Goal: Task Accomplishment & Management: Complete application form

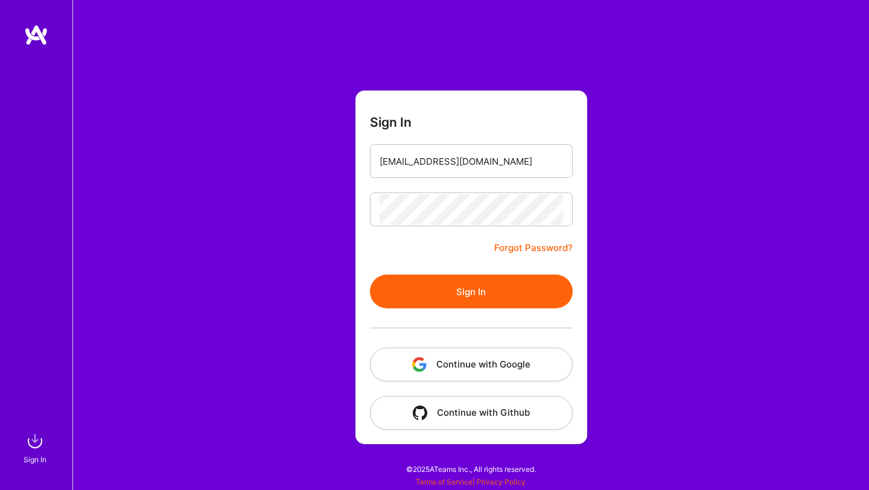
click at [370, 275] on button "Sign In" at bounding box center [471, 292] width 203 height 34
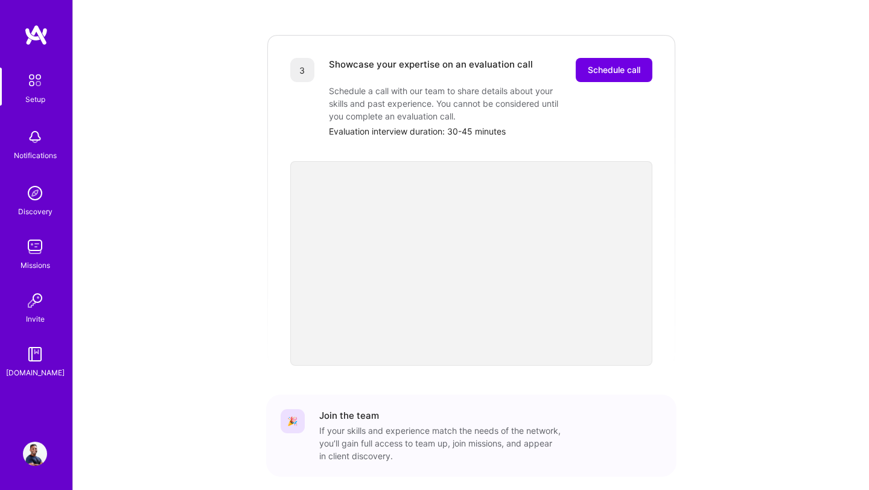
scroll to position [341, 0]
click at [202, 210] on div "Getting started as an A.Team Builder Complete the steps below to request to joi…" at bounding box center [471, 102] width 748 height 869
click at [215, 380] on div "Getting started as an A.Team Builder Complete the steps below to request to joi…" at bounding box center [471, 102] width 748 height 869
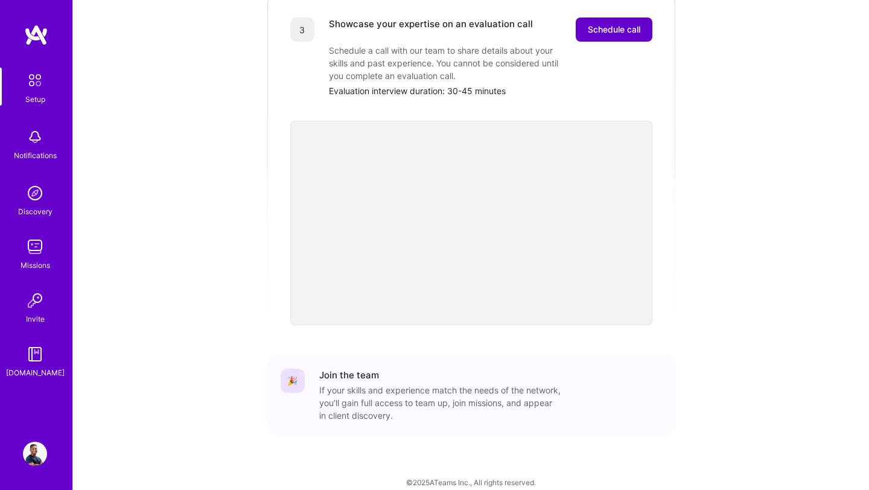
click at [612, 23] on button "Schedule call" at bounding box center [614, 29] width 77 height 24
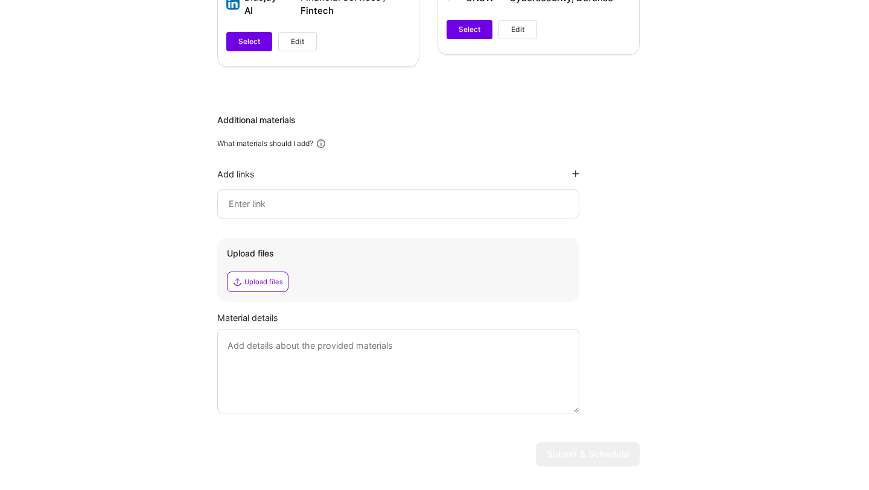
scroll to position [777, 0]
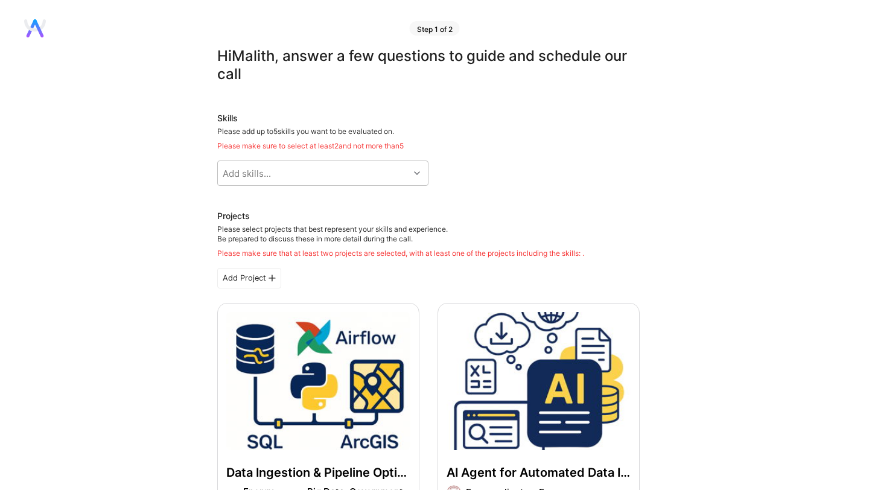
scroll to position [0, 0]
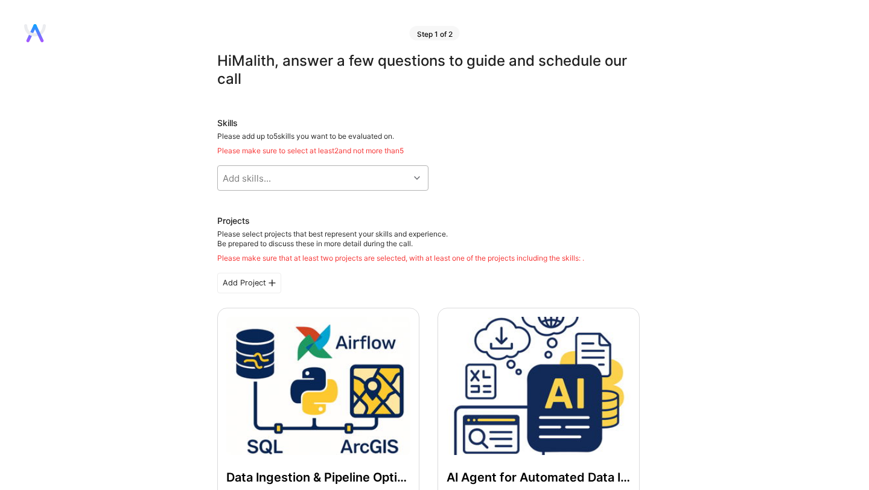
click at [325, 180] on div "Add skills..." at bounding box center [313, 178] width 191 height 24
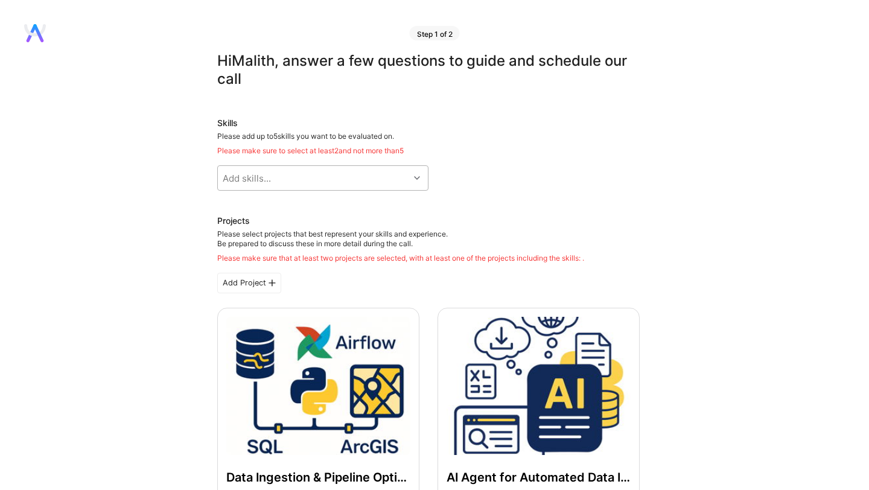
click at [284, 179] on div "Add skills..." at bounding box center [313, 178] width 191 height 24
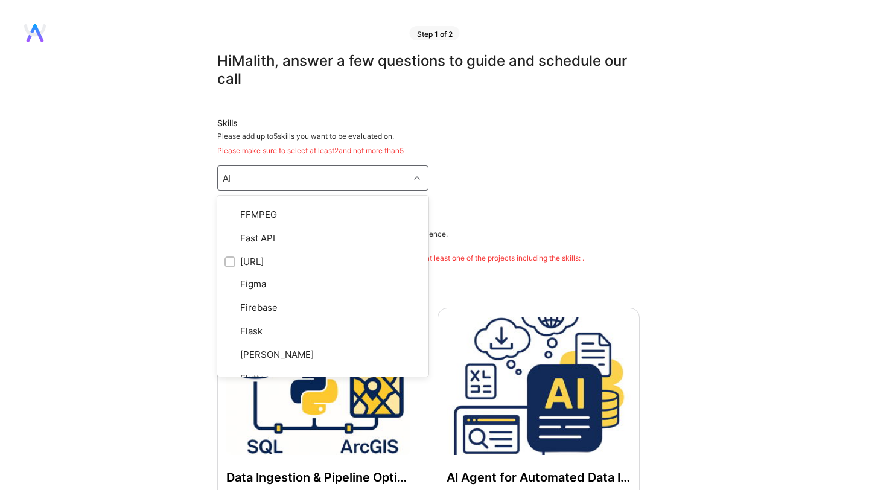
scroll to position [31, 0]
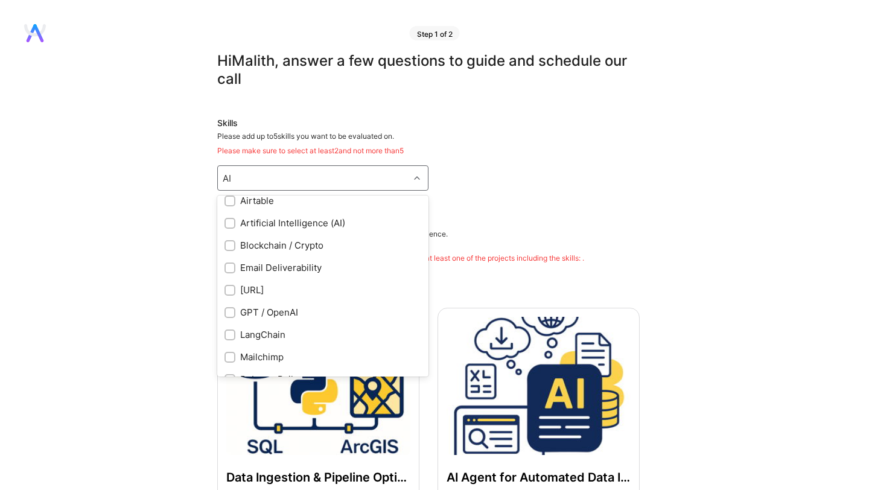
type input "A"
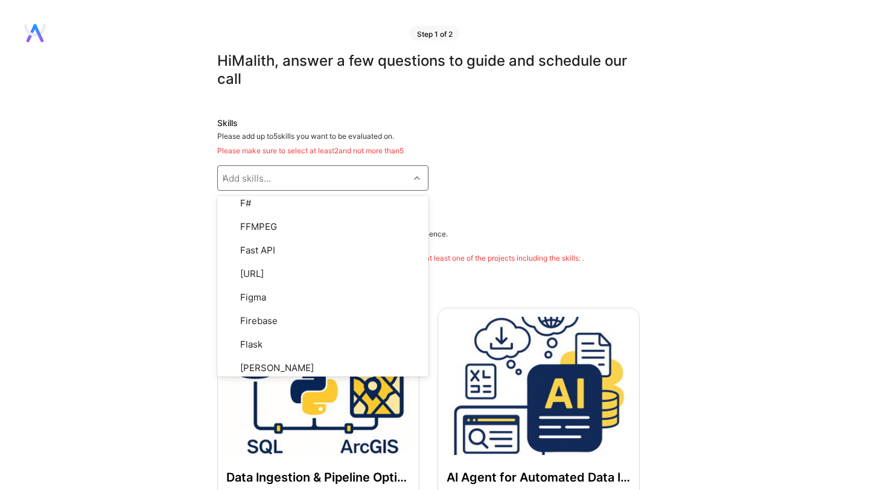
scroll to position [0, 0]
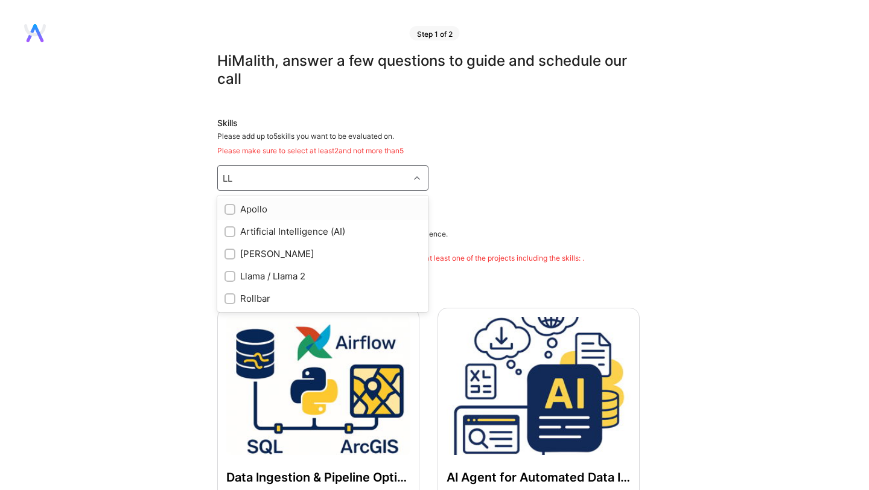
type input "L"
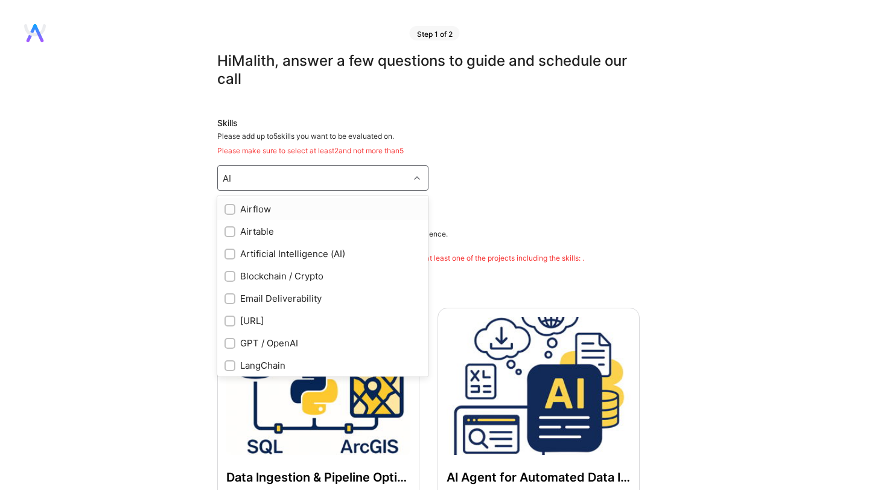
type input "A"
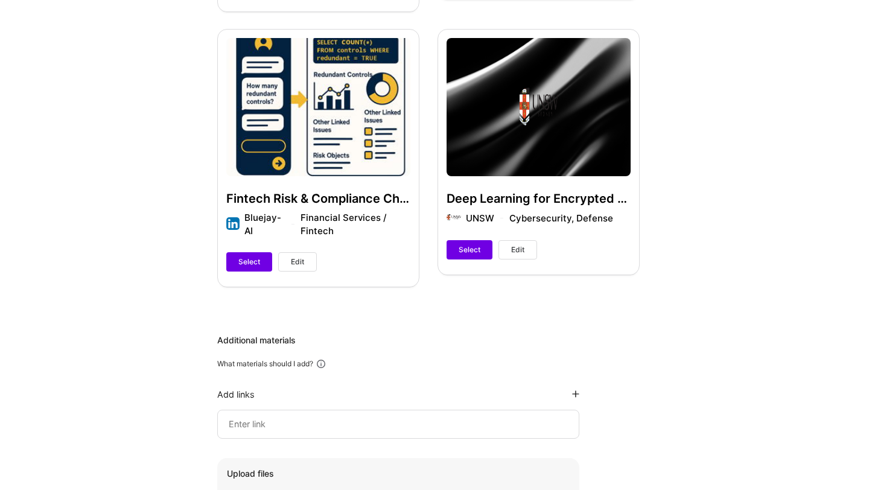
scroll to position [800, 0]
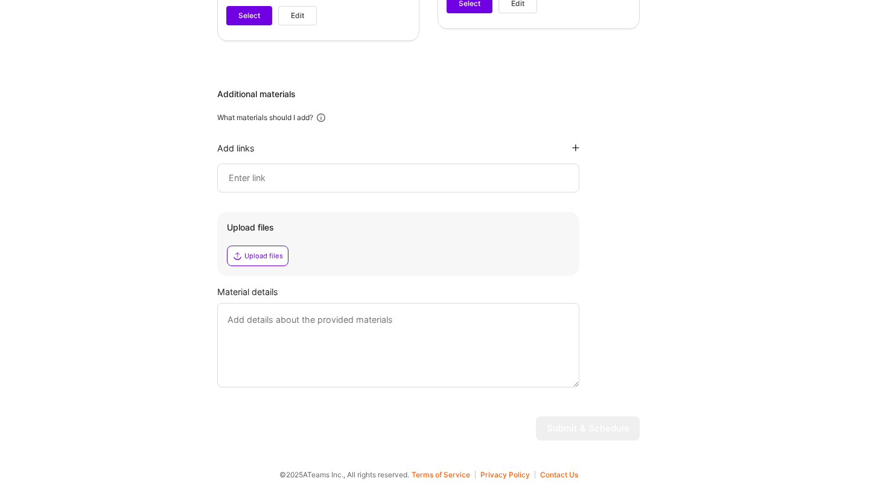
click at [288, 177] on input at bounding box center [398, 178] width 342 height 14
click at [260, 343] on textarea at bounding box center [398, 345] width 362 height 84
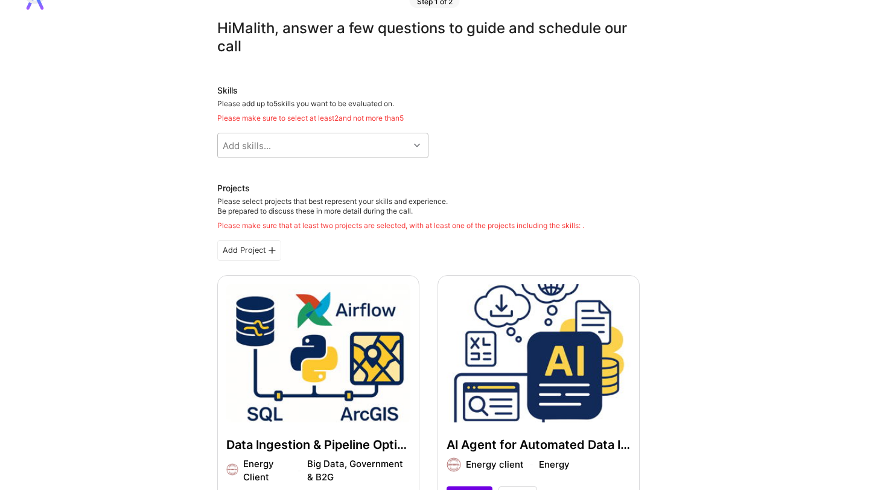
scroll to position [2, 0]
